Goal: Information Seeking & Learning: Check status

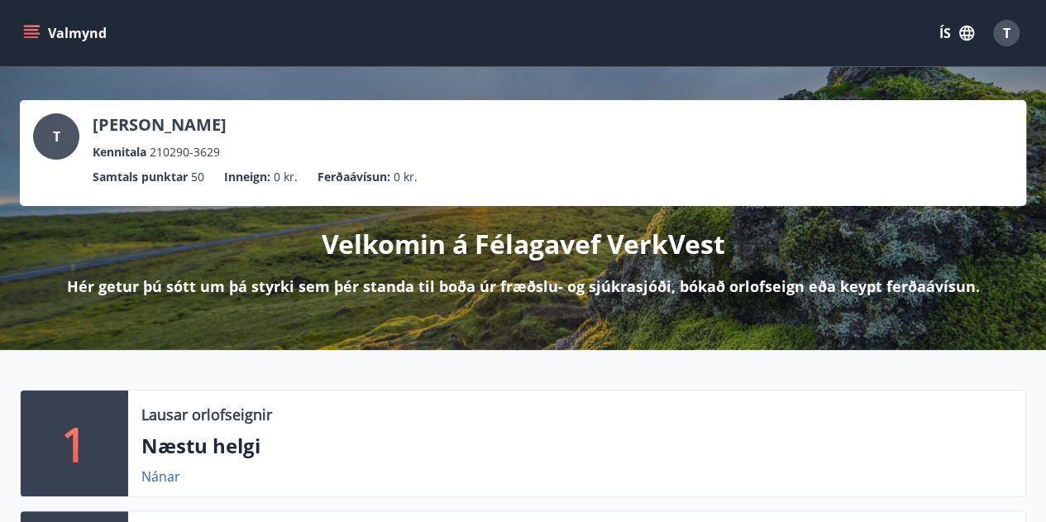
click at [46, 34] on button "Valmynd" at bounding box center [66, 33] width 93 height 30
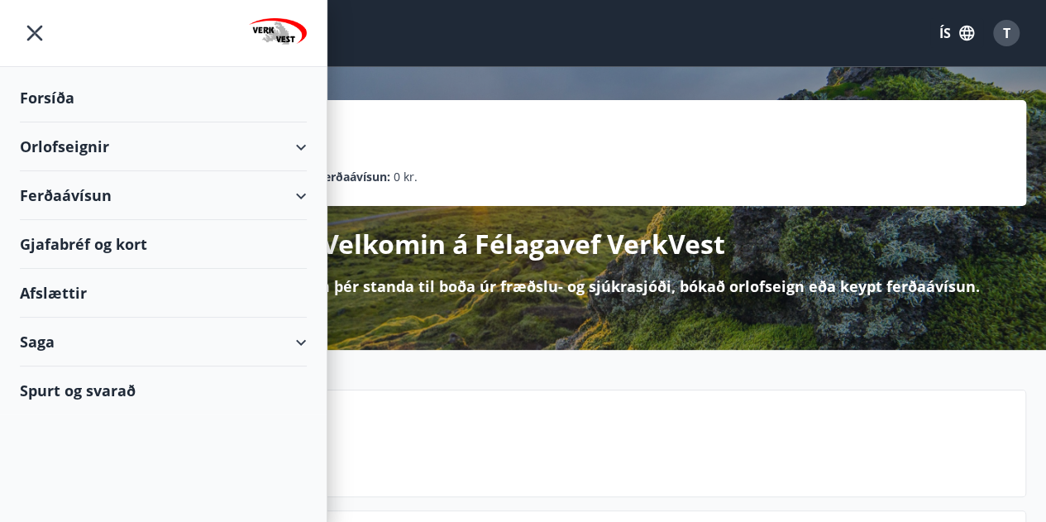
click at [275, 36] on img at bounding box center [278, 34] width 58 height 33
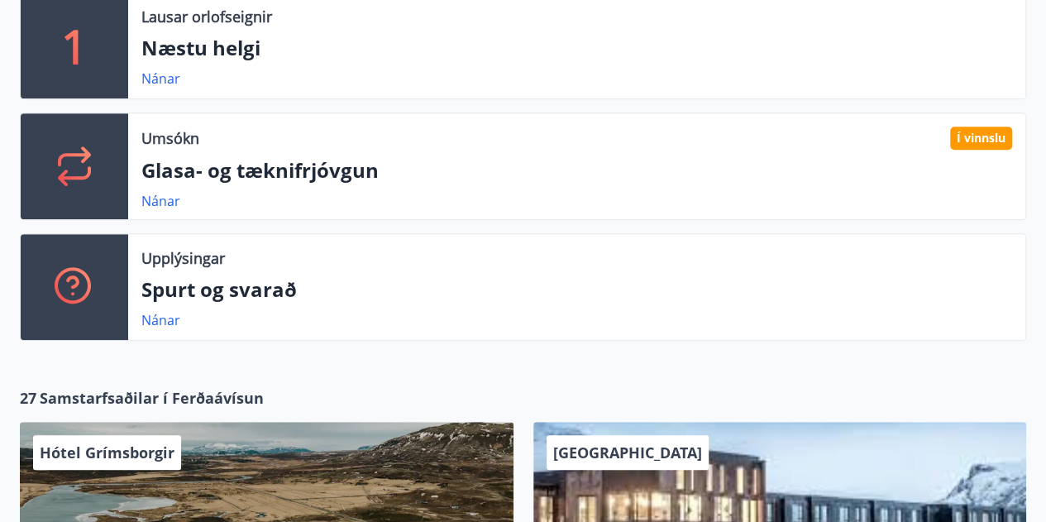
scroll to position [398, 0]
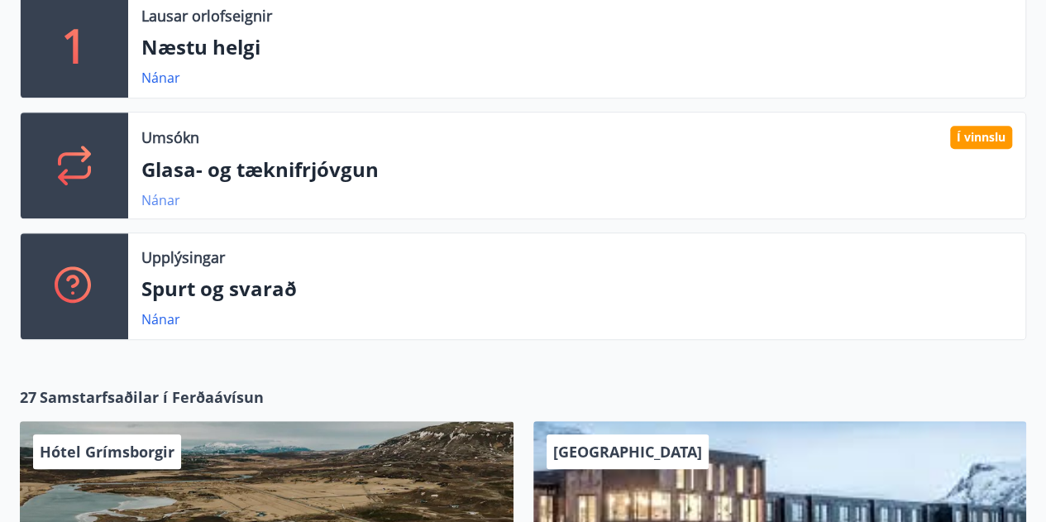
click at [158, 195] on link "Nánar" at bounding box center [160, 200] width 39 height 18
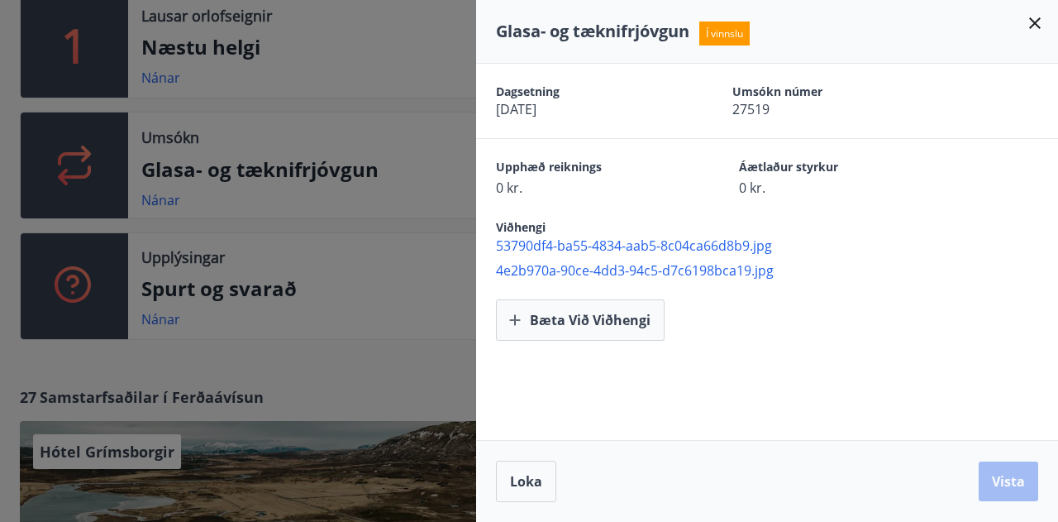
click at [508, 191] on span "0 kr." at bounding box center [588, 188] width 185 height 18
click at [500, 184] on span "0 kr." at bounding box center [588, 188] width 185 height 18
click at [1037, 24] on icon at bounding box center [1035, 23] width 20 height 20
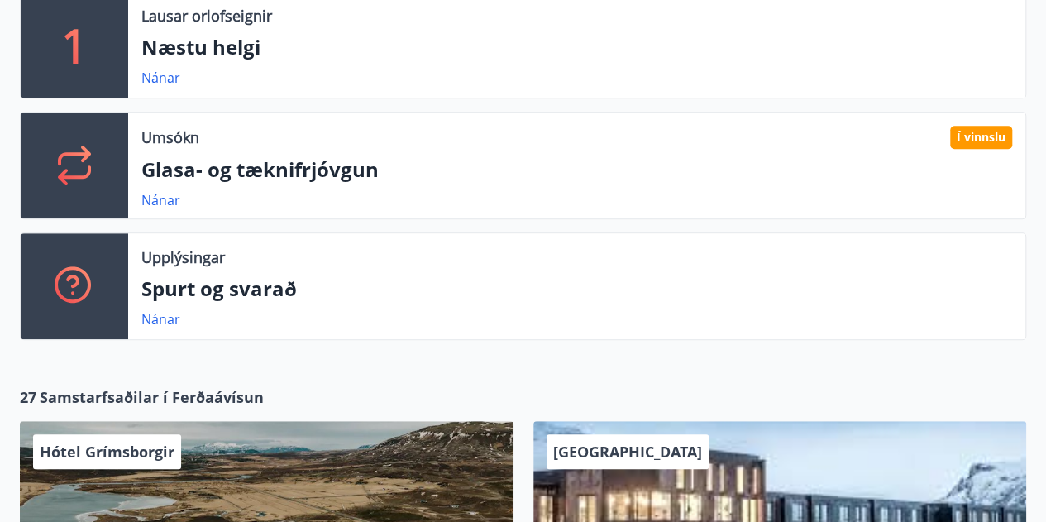
scroll to position [0, 0]
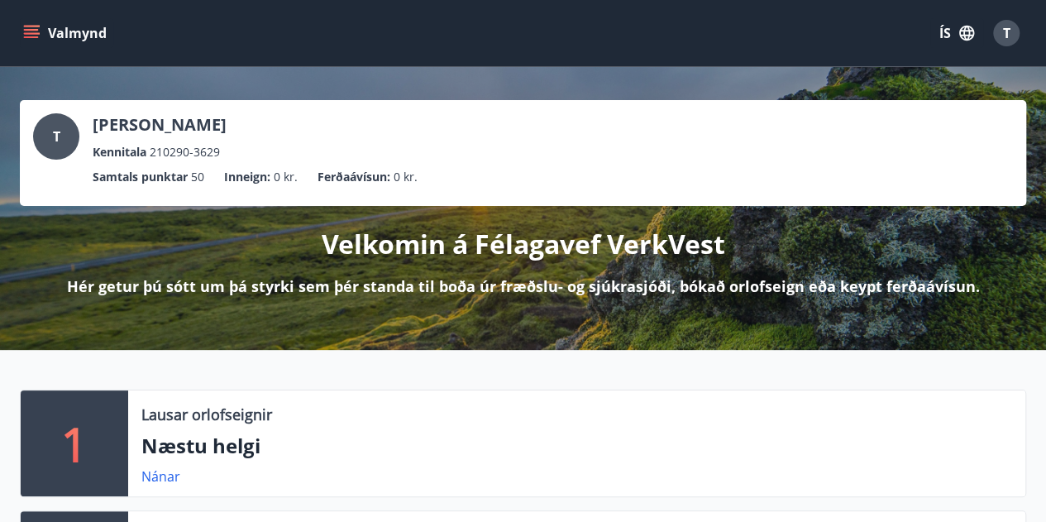
click at [35, 29] on icon "menu" at bounding box center [31, 30] width 15 height 2
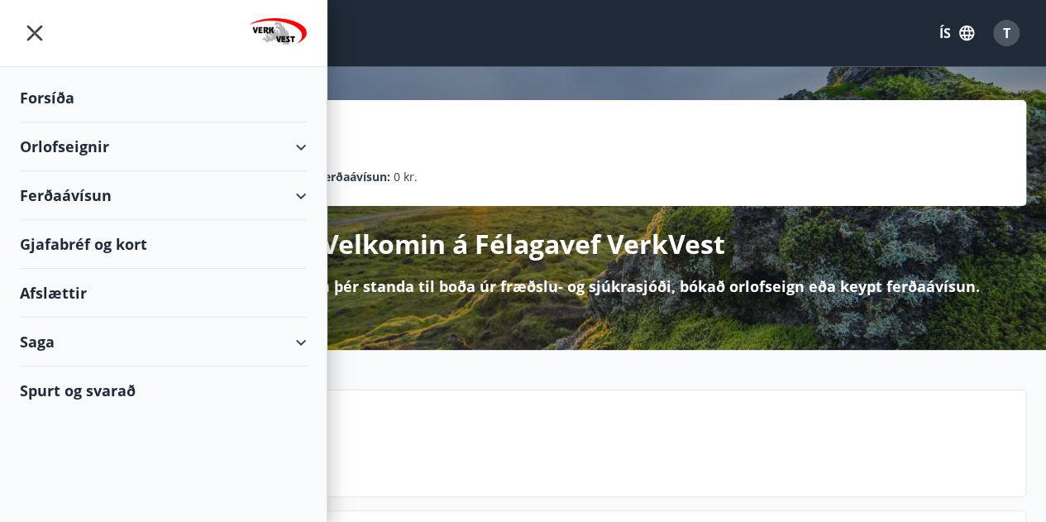
click at [141, 288] on div "Afslættir" at bounding box center [163, 293] width 287 height 49
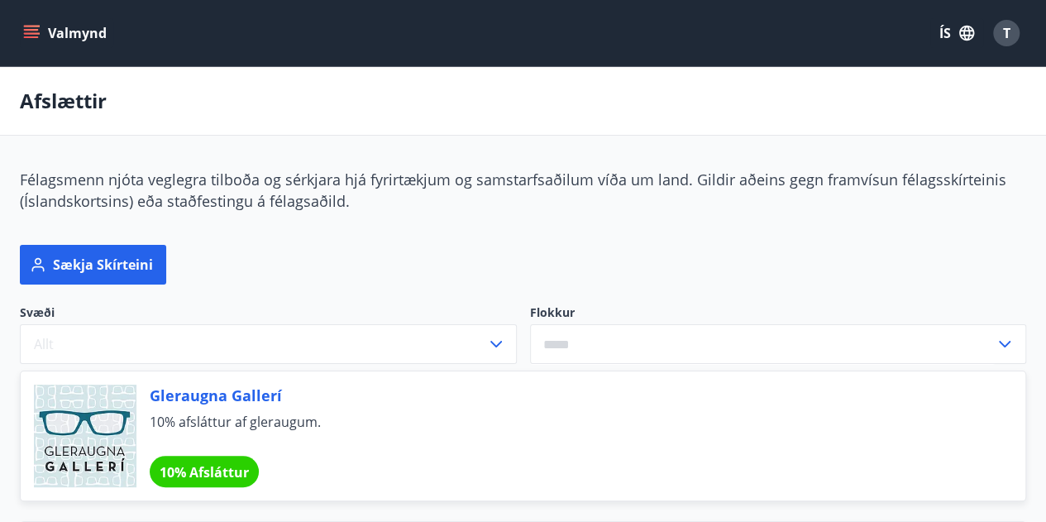
click at [38, 34] on icon "menu" at bounding box center [31, 33] width 17 height 17
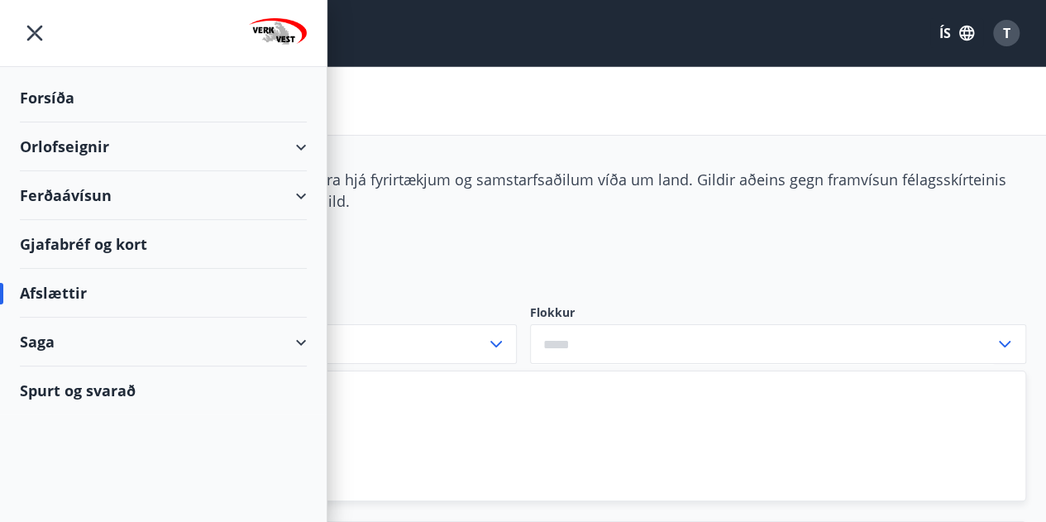
click at [68, 103] on div "Forsíða" at bounding box center [163, 98] width 287 height 49
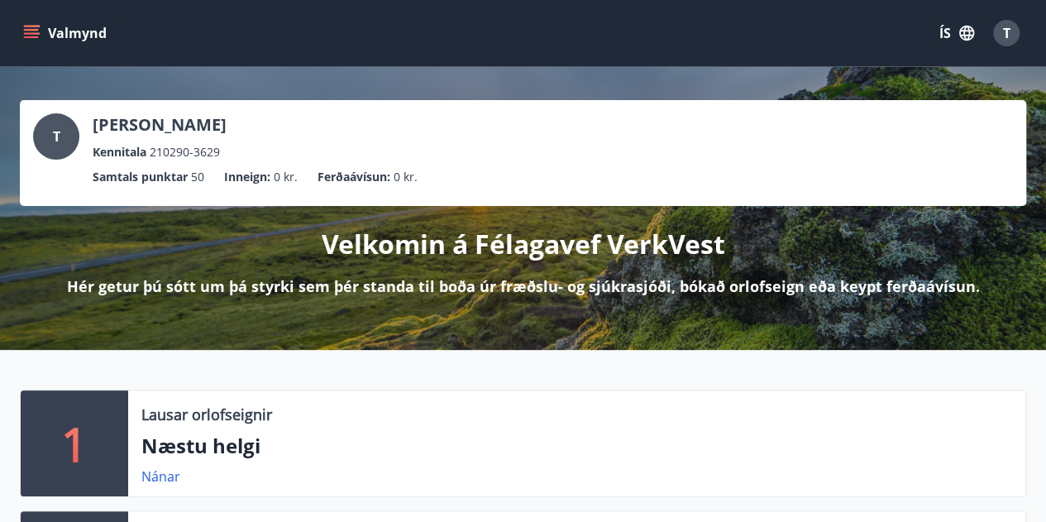
click at [38, 37] on icon "menu" at bounding box center [31, 37] width 15 height 2
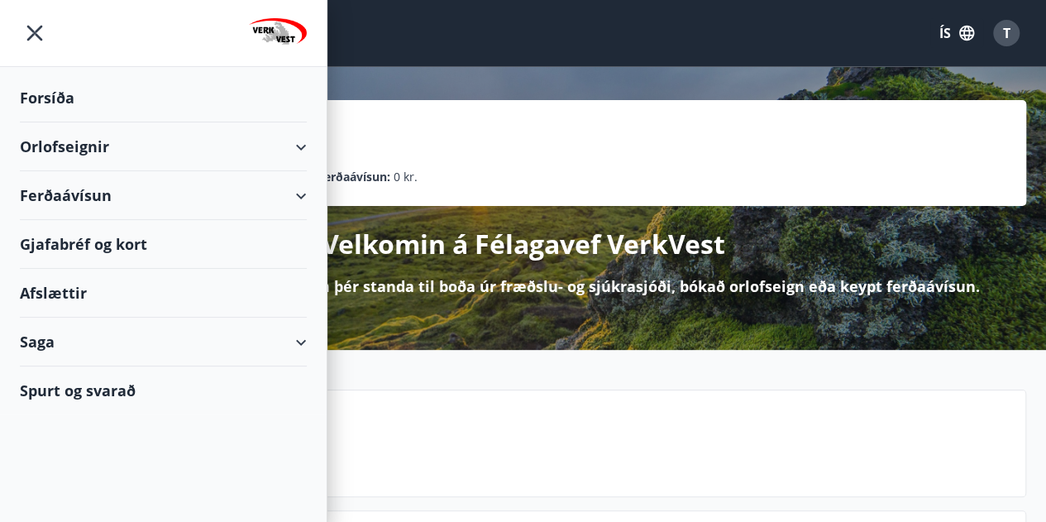
click at [635, 21] on div "Valmynd ÍS T" at bounding box center [523, 33] width 1006 height 40
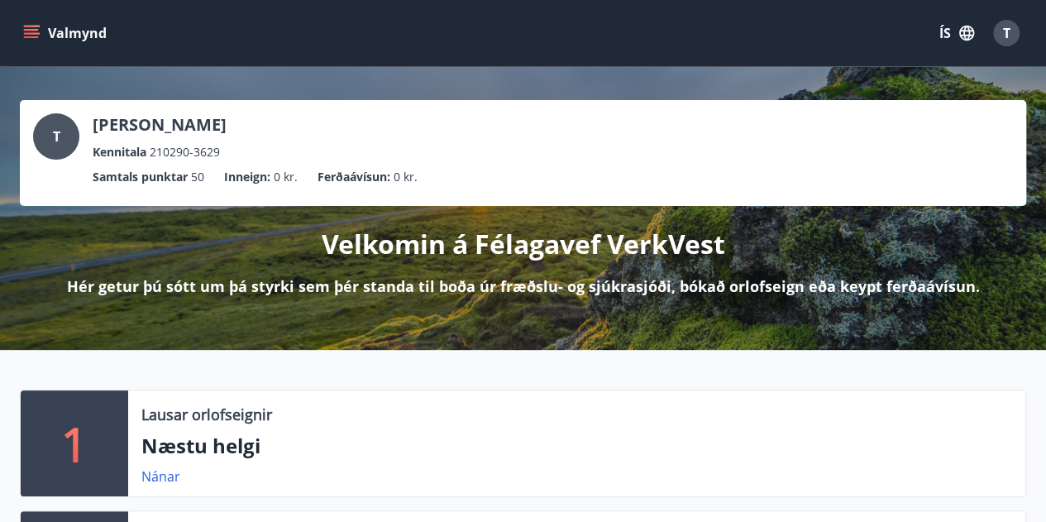
click at [34, 35] on icon "menu" at bounding box center [31, 33] width 17 height 17
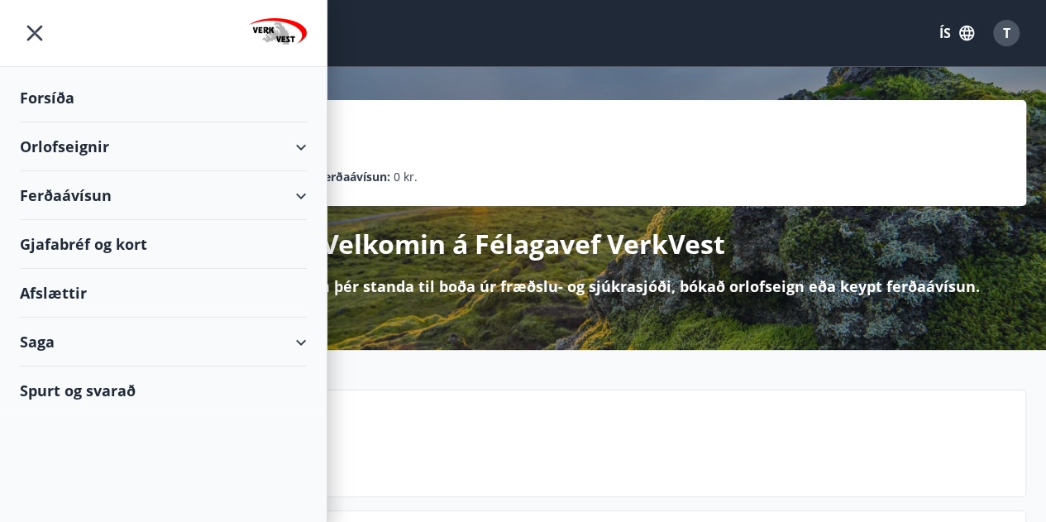
click at [298, 41] on img at bounding box center [278, 34] width 58 height 33
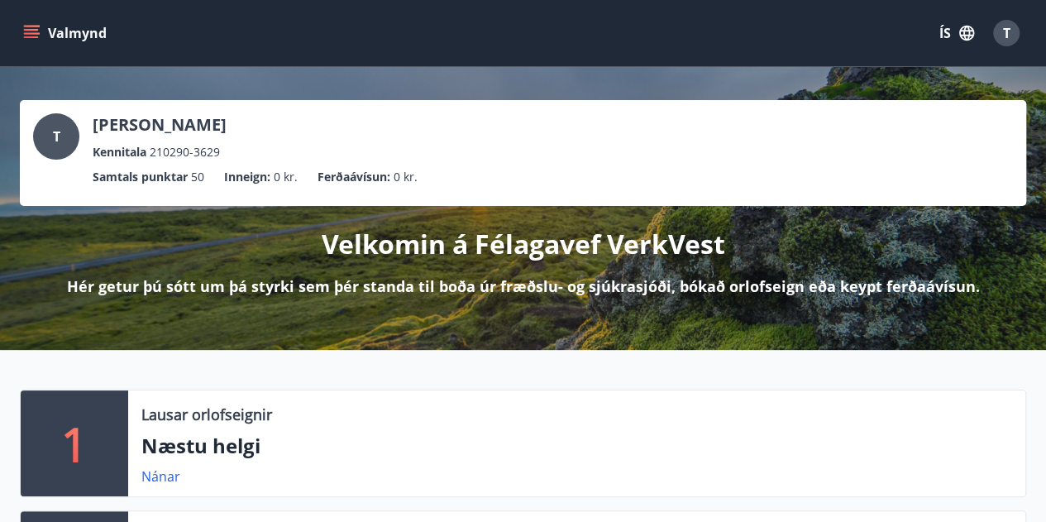
click at [42, 33] on button "Valmynd" at bounding box center [66, 33] width 93 height 30
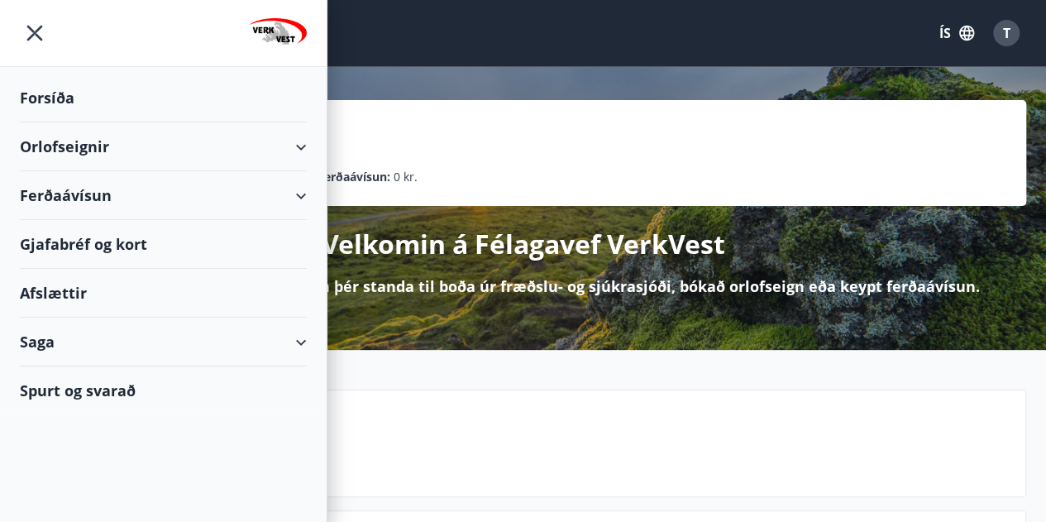
click at [297, 340] on div "Saga" at bounding box center [163, 341] width 287 height 49
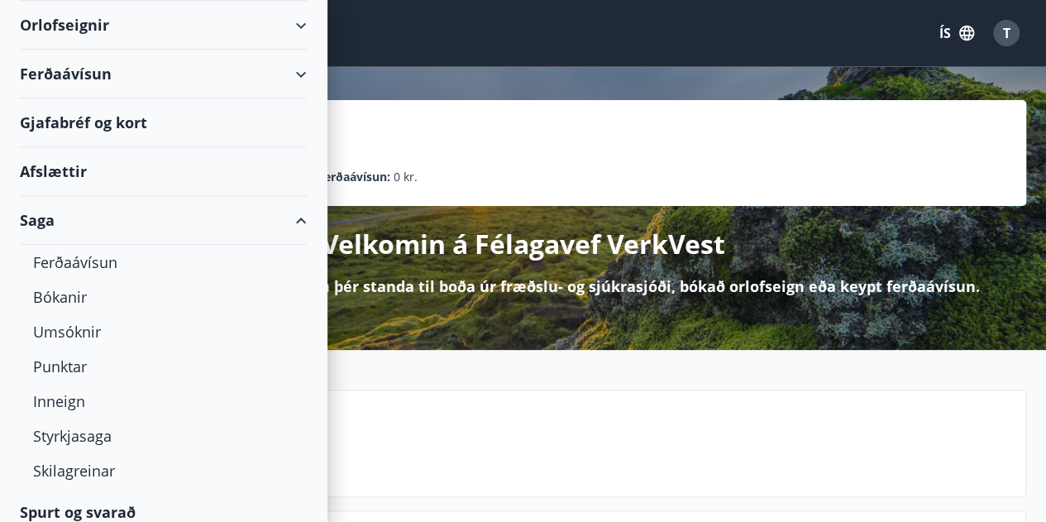
scroll to position [133, 0]
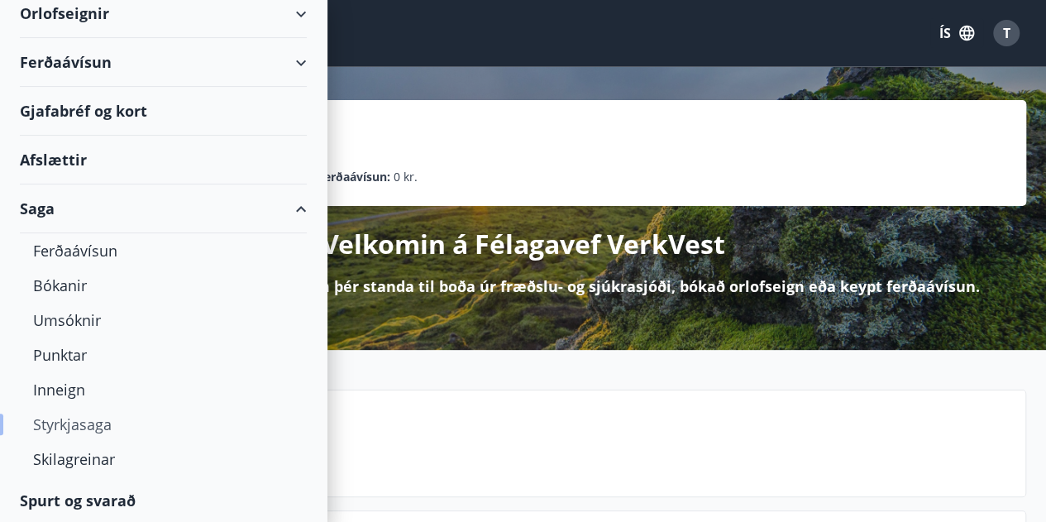
click at [69, 423] on div "Styrkjasaga" at bounding box center [163, 424] width 260 height 35
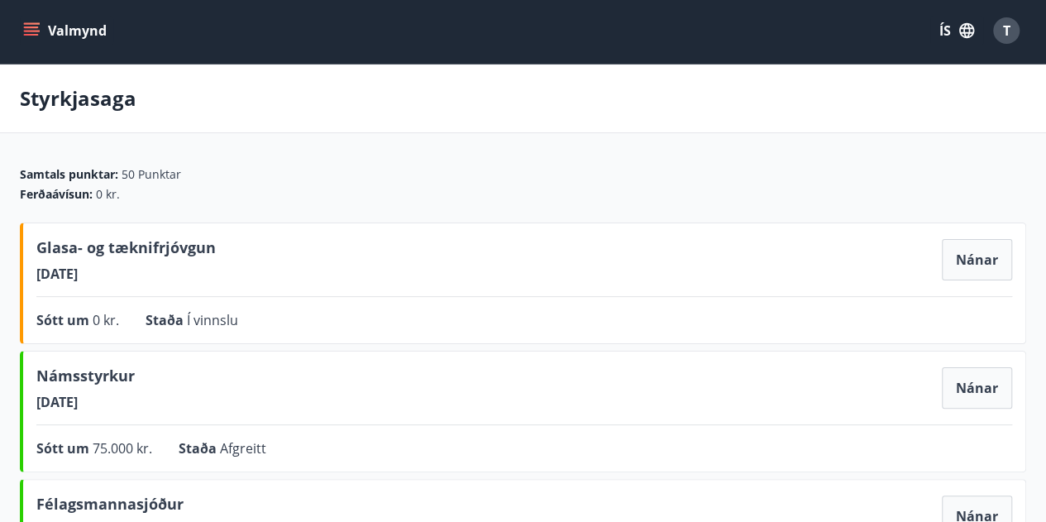
scroll to position [2, 0]
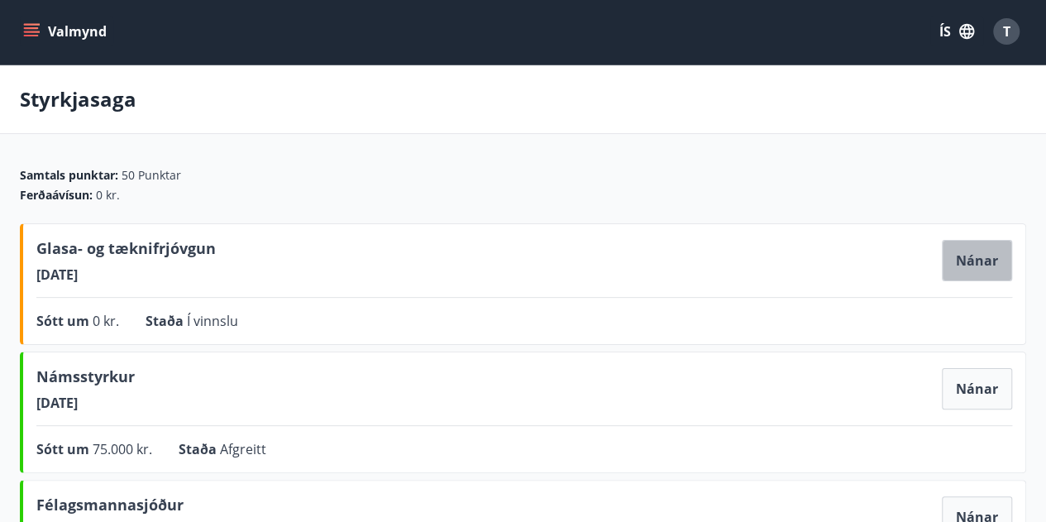
click at [959, 252] on button "Nánar" at bounding box center [977, 260] width 70 height 41
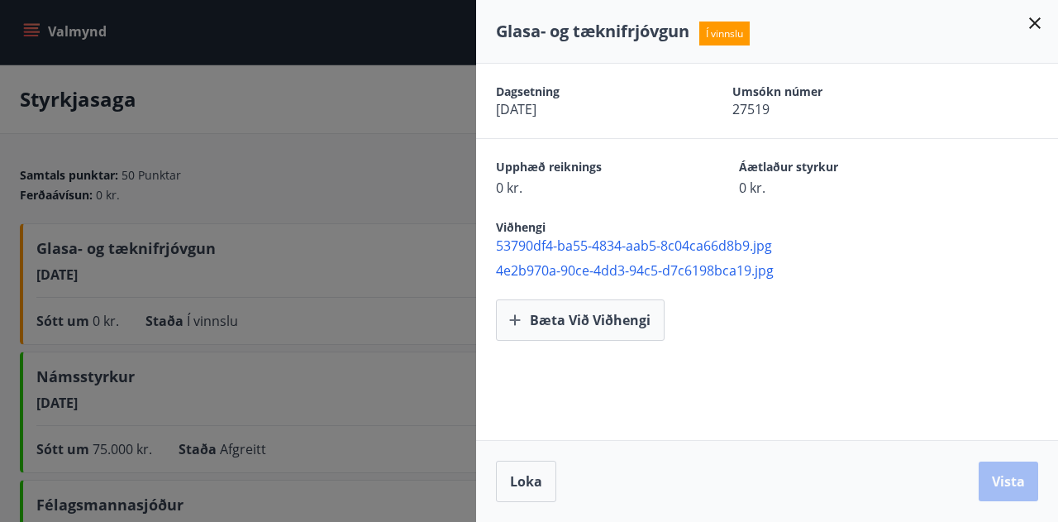
click at [1039, 21] on icon at bounding box center [1035, 23] width 20 height 20
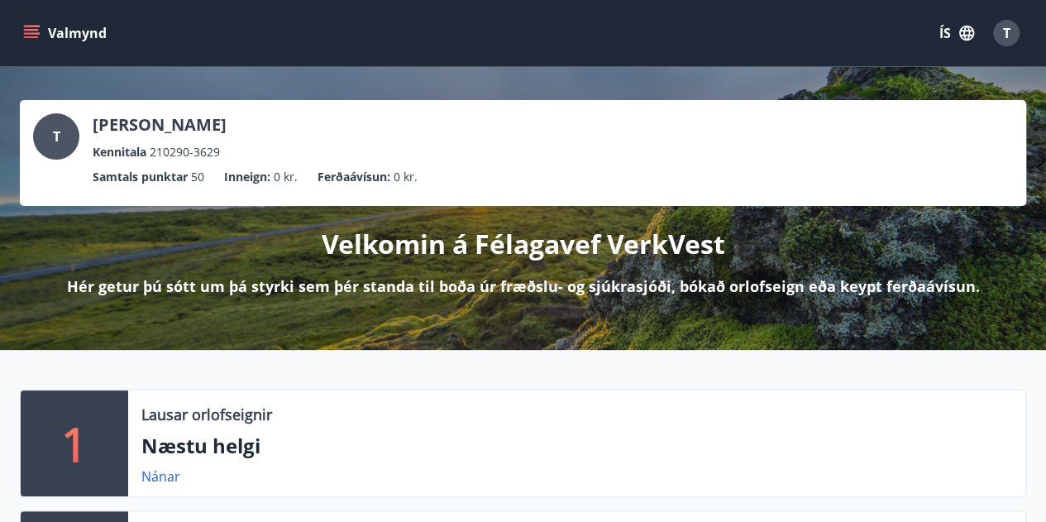
click at [39, 44] on button "Valmynd" at bounding box center [66, 33] width 93 height 30
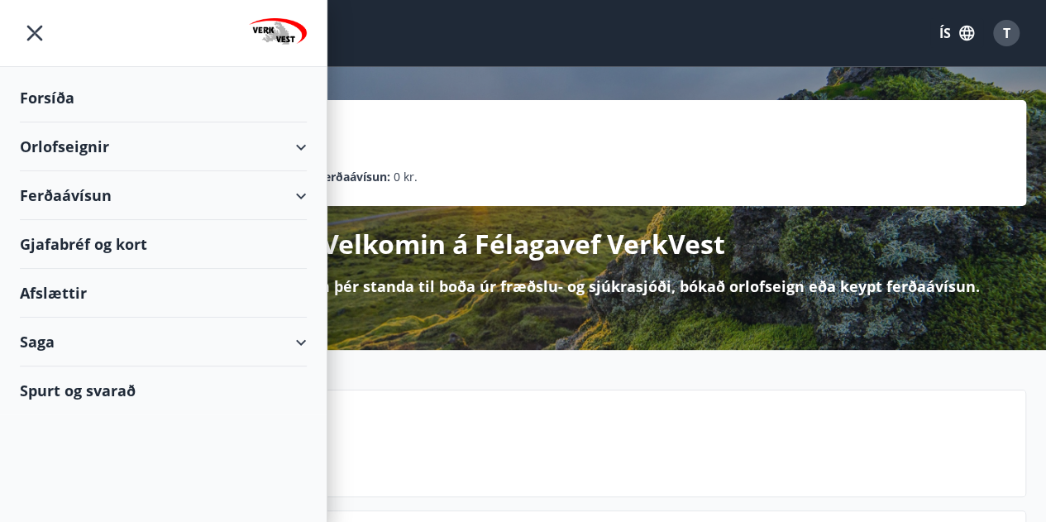
click at [284, 153] on div "Orlofseignir" at bounding box center [163, 146] width 287 height 49
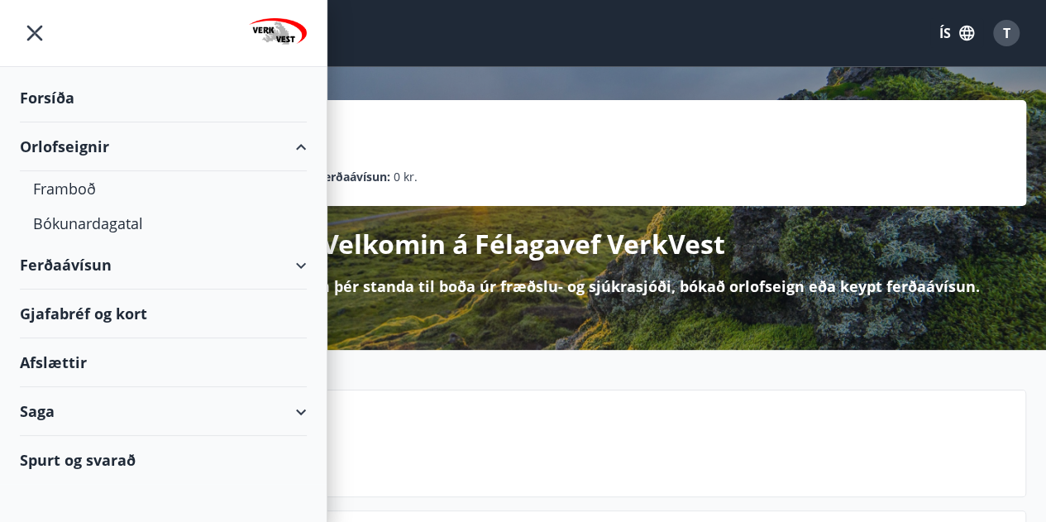
click at [299, 269] on div "Ferðaávísun" at bounding box center [163, 265] width 287 height 49
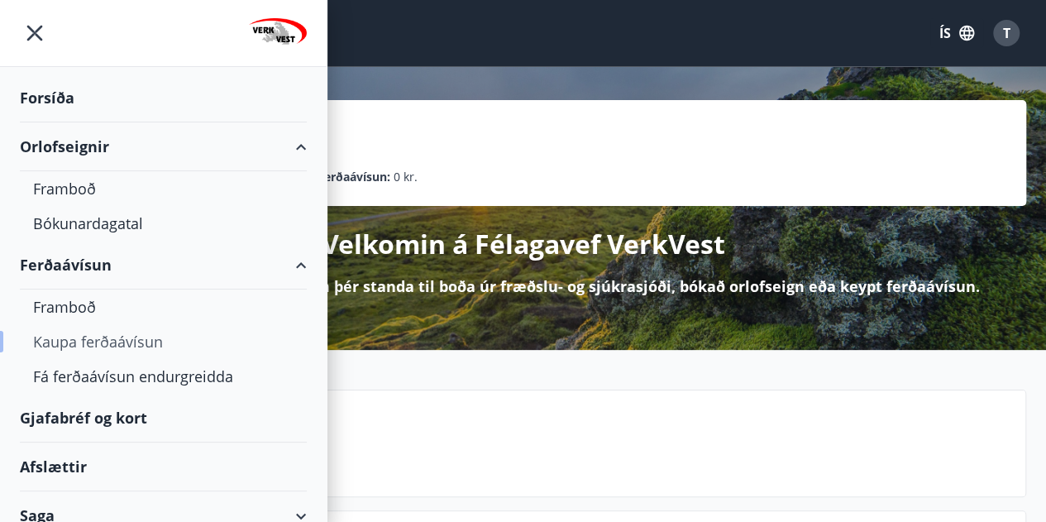
scroll to position [64, 0]
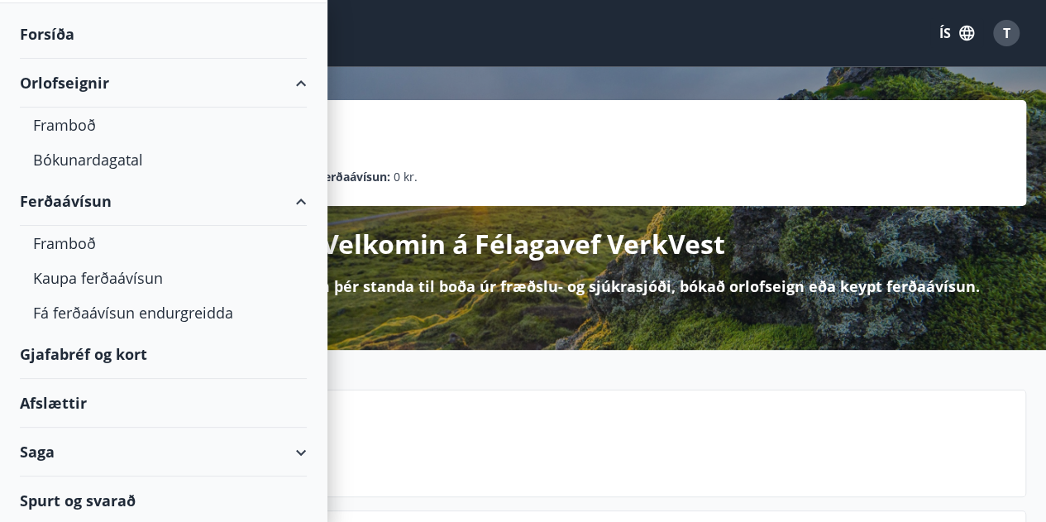
click at [283, 447] on div "Saga" at bounding box center [163, 451] width 287 height 49
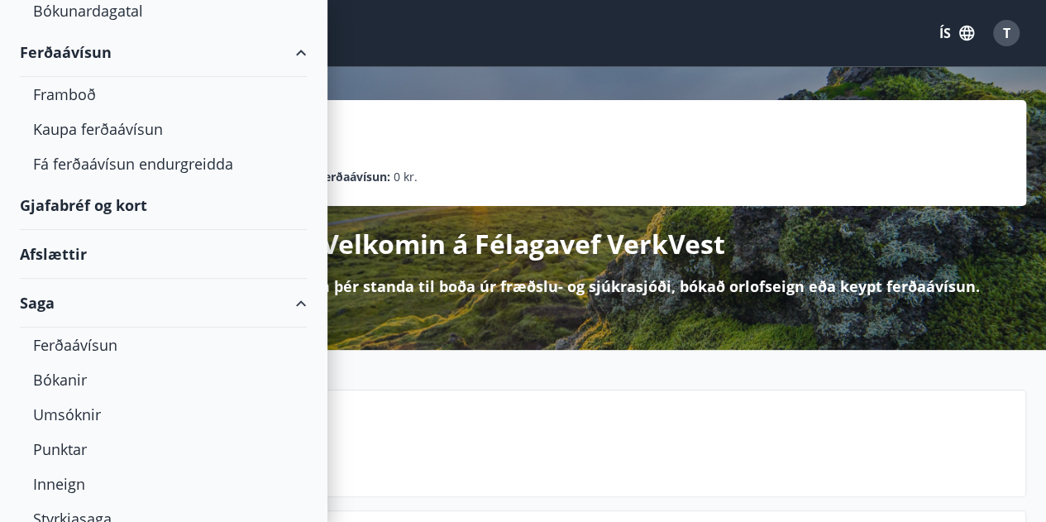
scroll to position [307, 0]
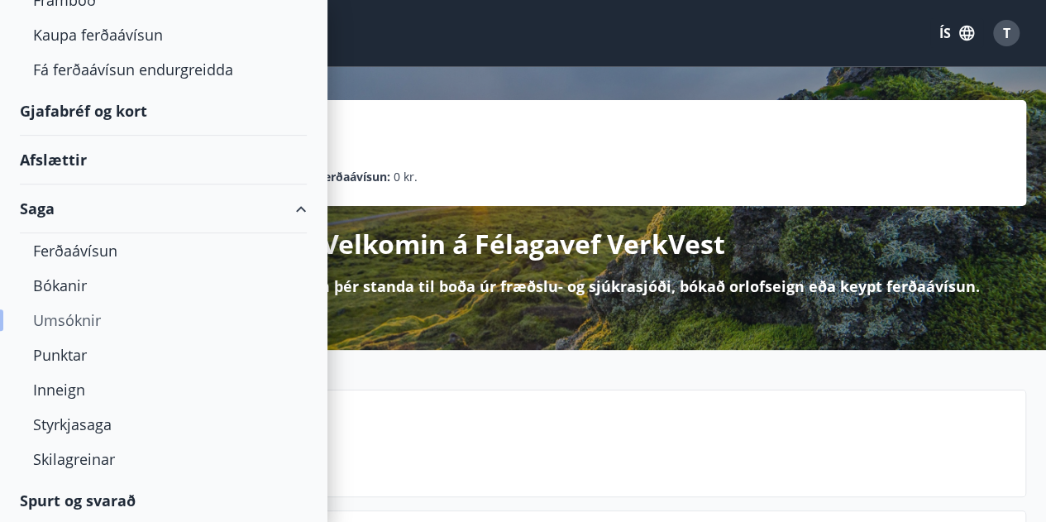
click at [86, 317] on div "Umsóknir" at bounding box center [163, 320] width 260 height 35
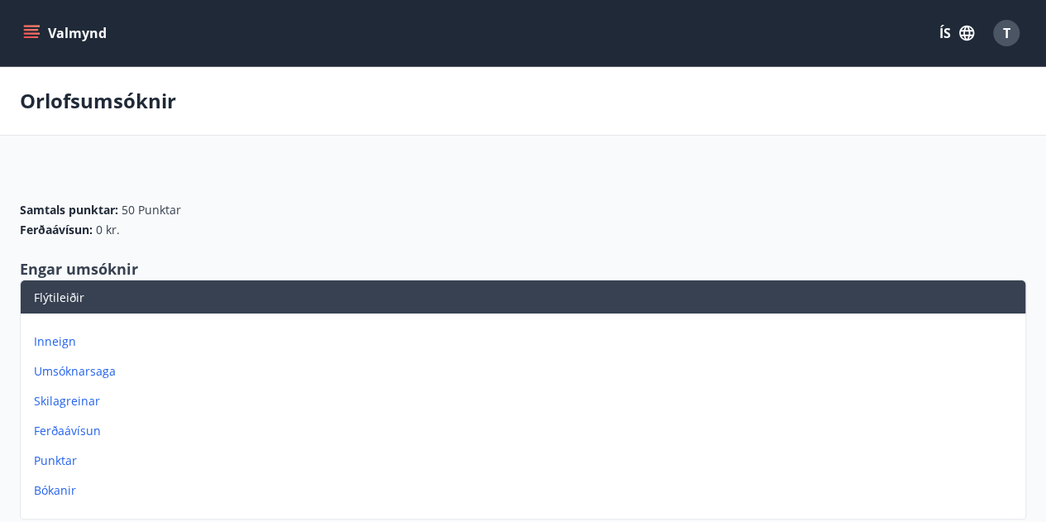
click at [46, 36] on button "Valmynd" at bounding box center [66, 33] width 93 height 30
click at [1000, 33] on div "T" at bounding box center [1006, 33] width 26 height 26
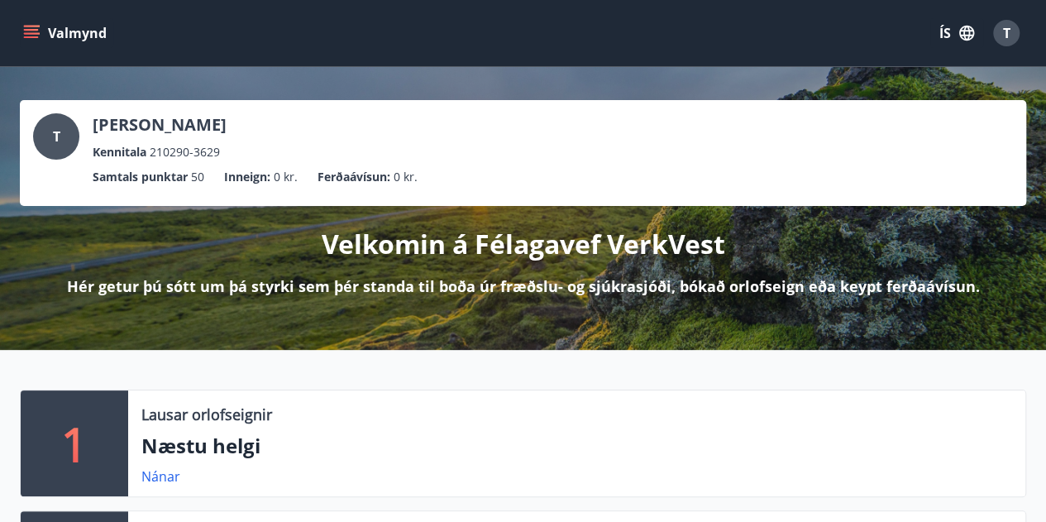
click at [17, 40] on div "Valmynd ÍS T" at bounding box center [523, 33] width 1046 height 66
click at [46, 26] on button "Valmynd" at bounding box center [66, 33] width 93 height 30
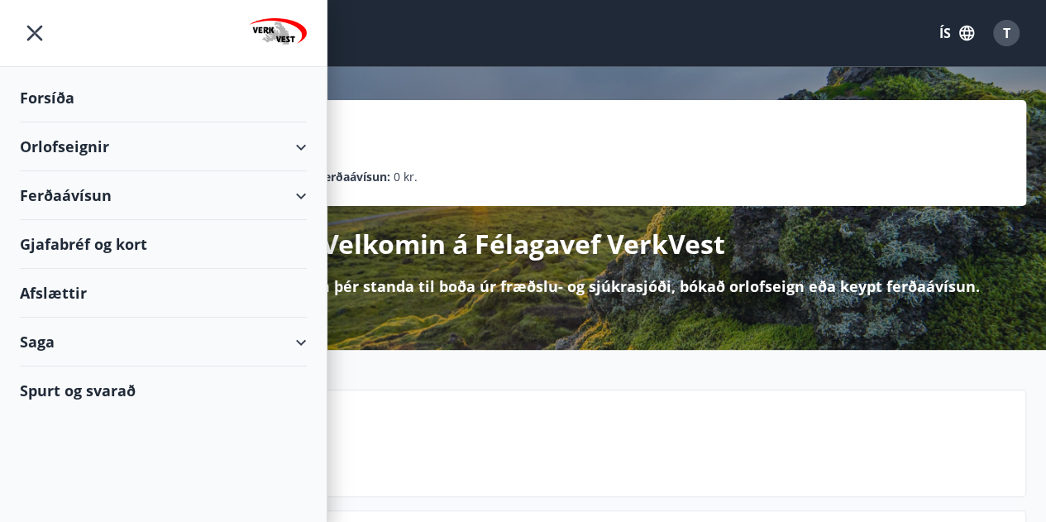
click at [279, 35] on img at bounding box center [278, 34] width 58 height 33
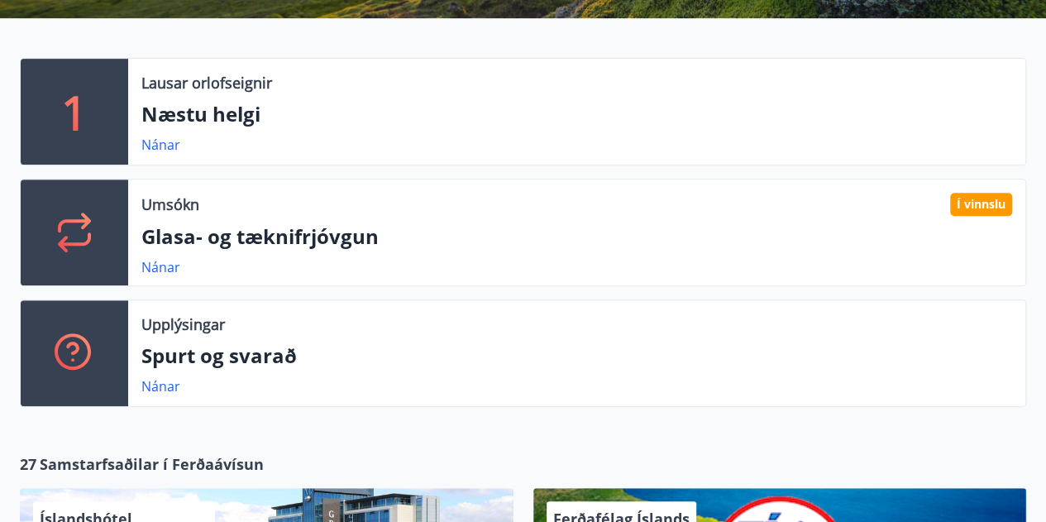
scroll to position [336, 0]
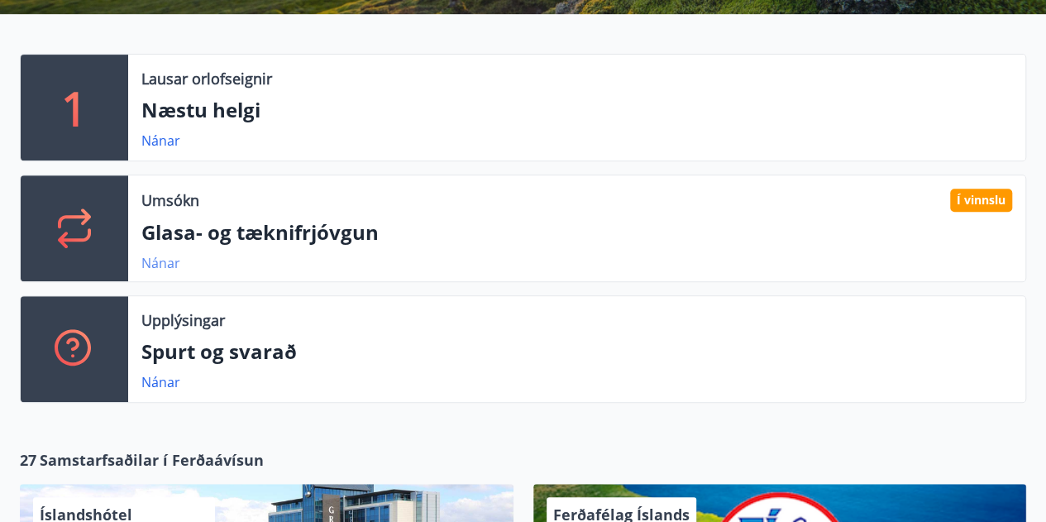
click at [166, 264] on link "Nánar" at bounding box center [160, 263] width 39 height 18
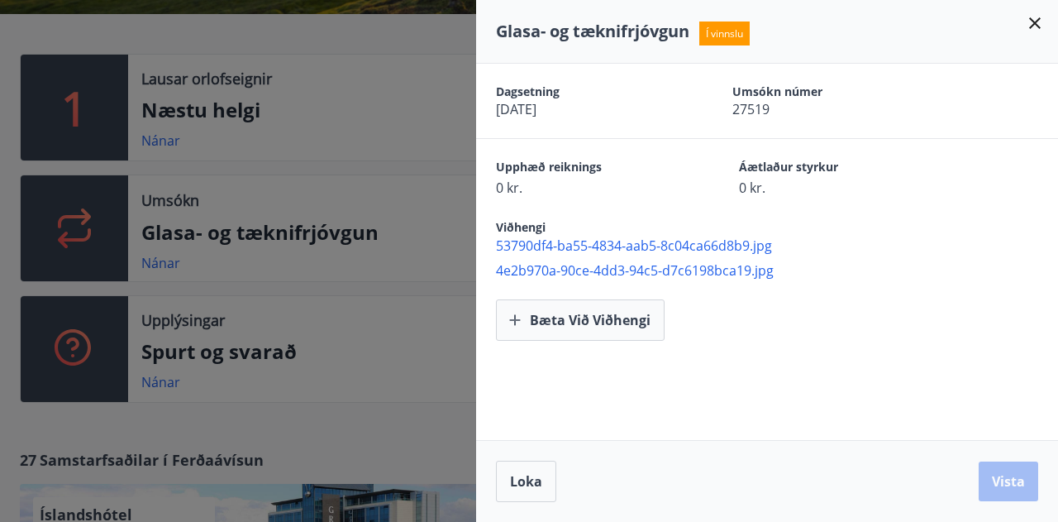
click at [1038, 19] on icon at bounding box center [1035, 23] width 12 height 12
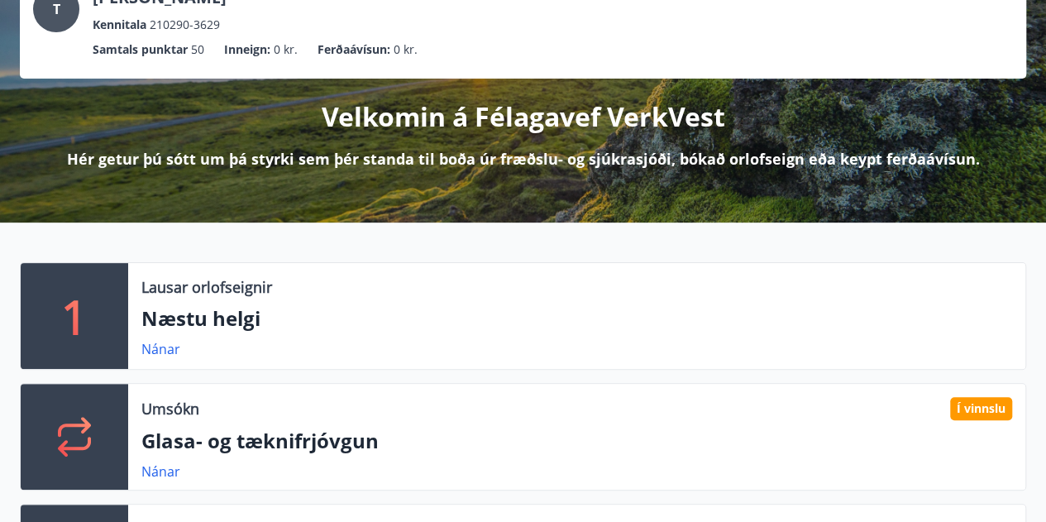
scroll to position [0, 0]
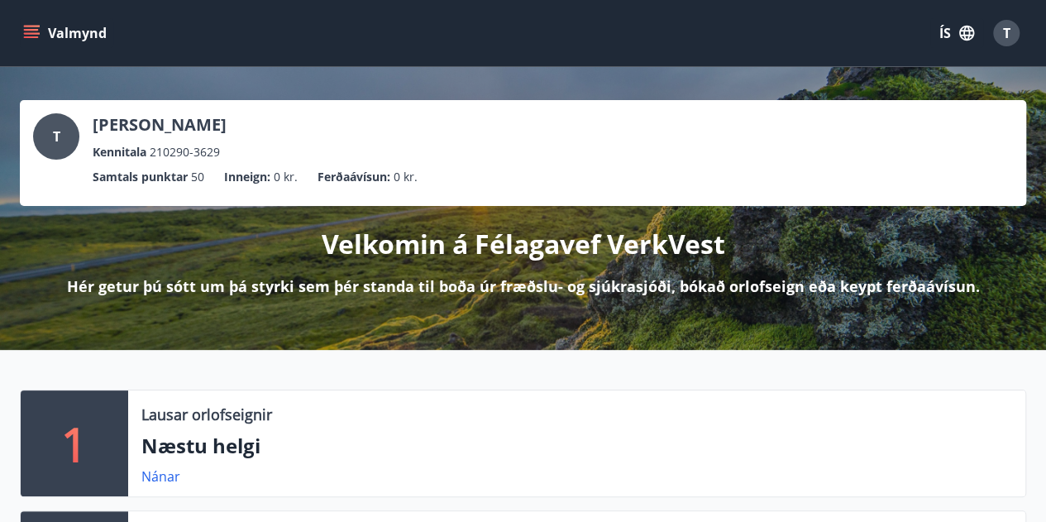
click at [28, 28] on icon "menu" at bounding box center [31, 33] width 17 height 17
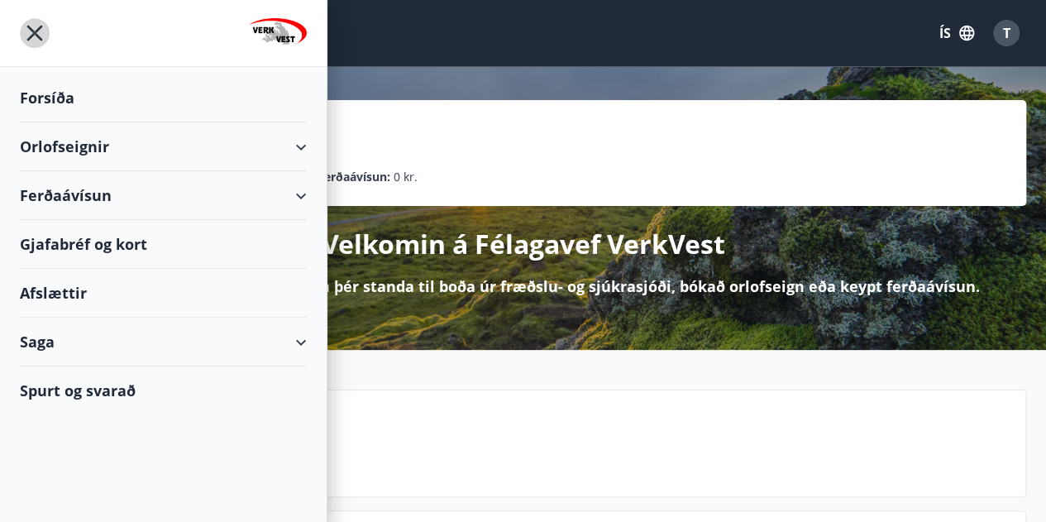
click at [37, 41] on icon "menu" at bounding box center [35, 33] width 30 height 30
